Goal: Find specific page/section: Find specific page/section

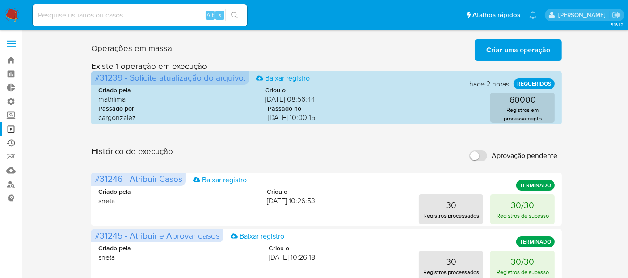
click at [13, 144] on link "Ejecuções automáticas" at bounding box center [53, 143] width 106 height 14
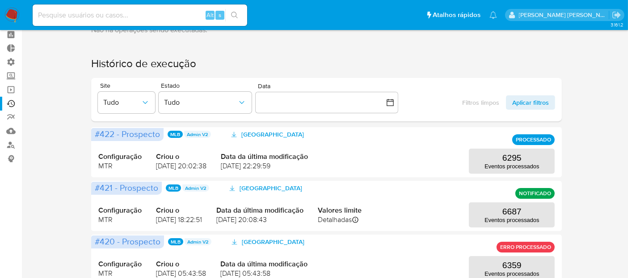
scroll to position [39, 0]
